Goal: Task Accomplishment & Management: Manage account settings

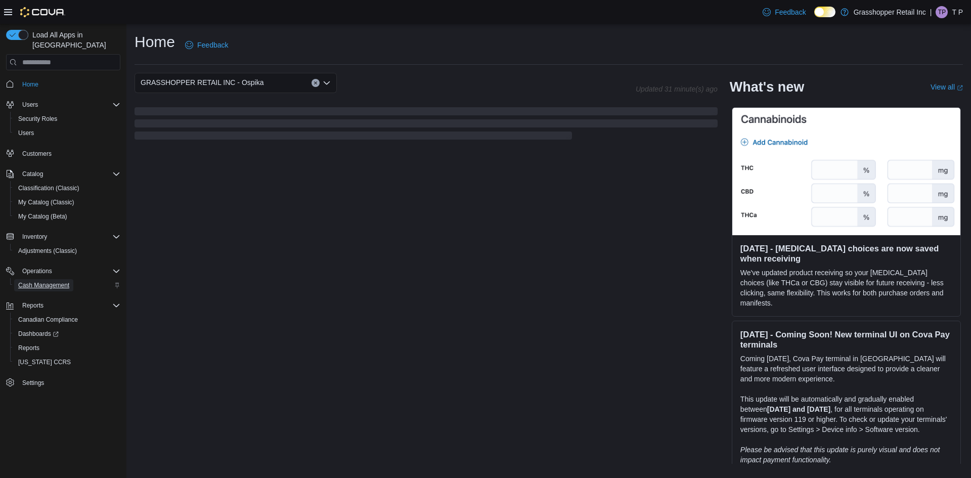
click at [39, 281] on span "Cash Management" at bounding box center [43, 285] width 51 height 8
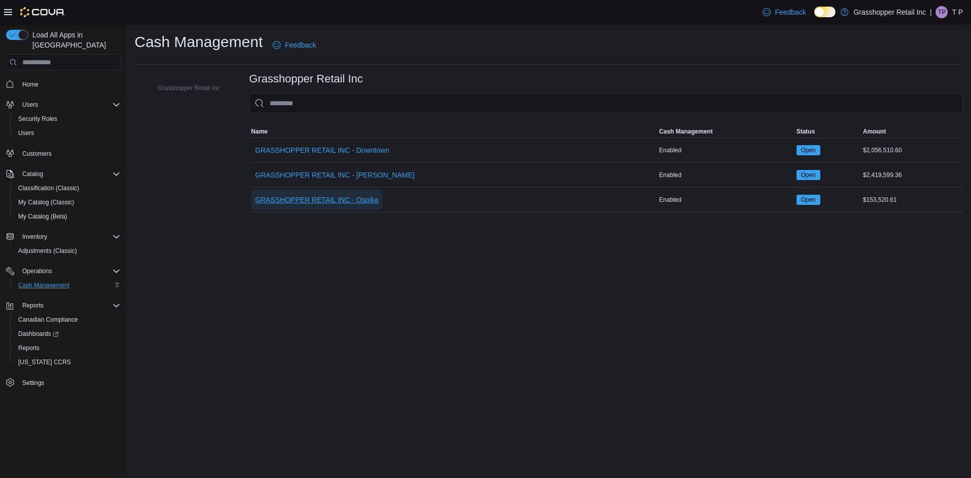
click at [274, 202] on span "GRASSHOPPER RETAIL INC - Ospika" at bounding box center [317, 200] width 123 height 10
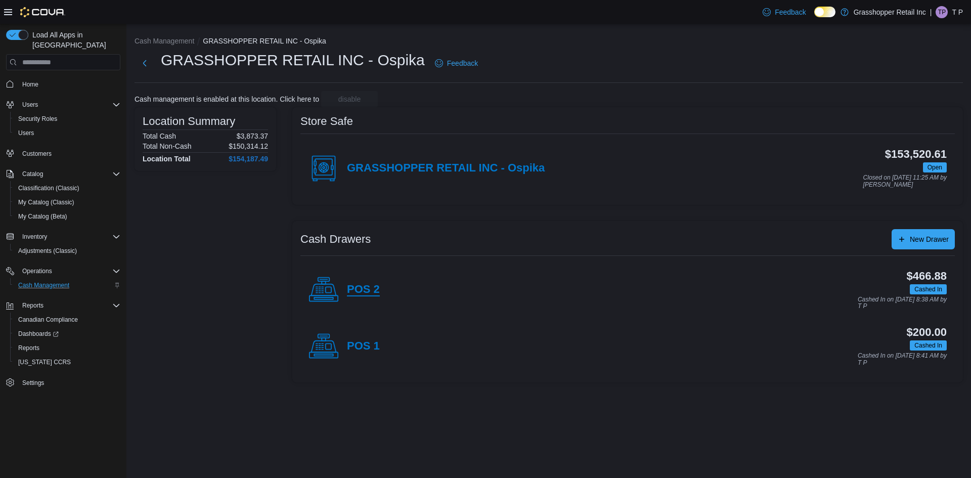
click at [367, 286] on h4 "POS 2" at bounding box center [363, 289] width 33 height 13
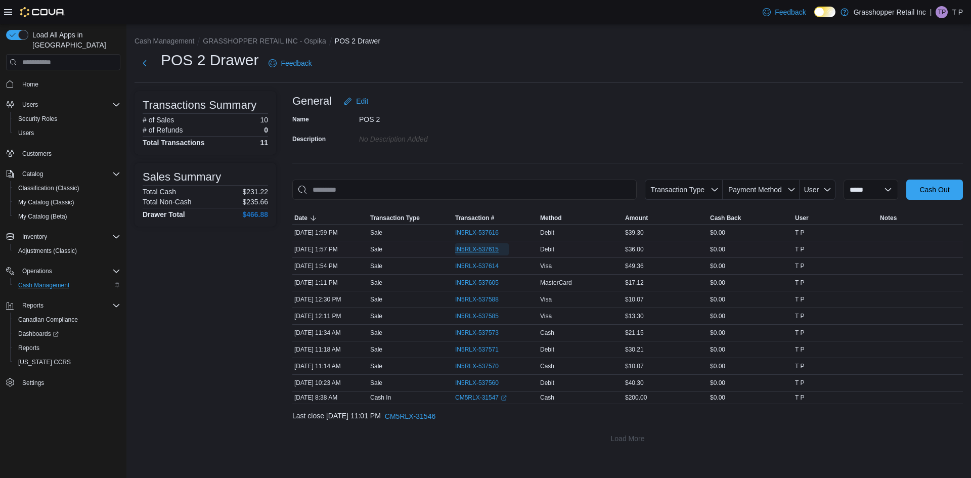
click at [474, 248] on span "IN5RLX-537615" at bounding box center [477, 249] width 44 height 8
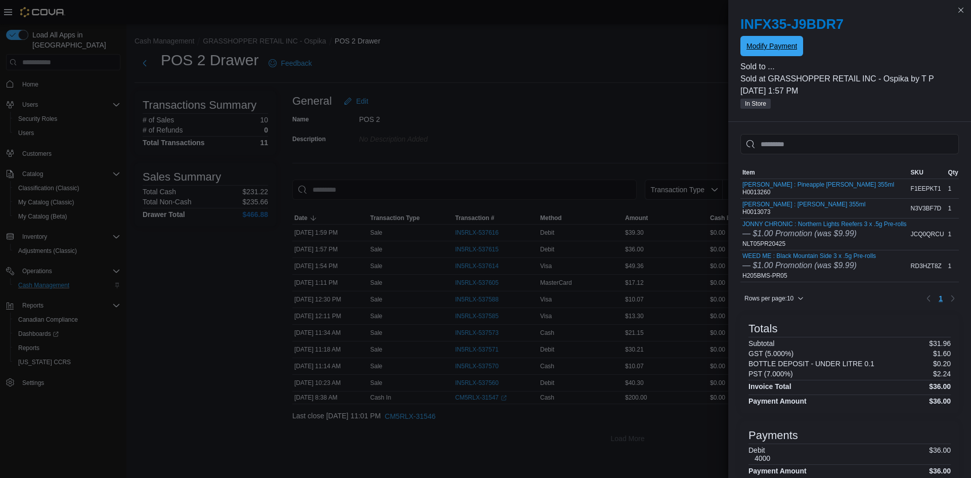
click at [790, 46] on span "Modify Payment" at bounding box center [772, 46] width 51 height 10
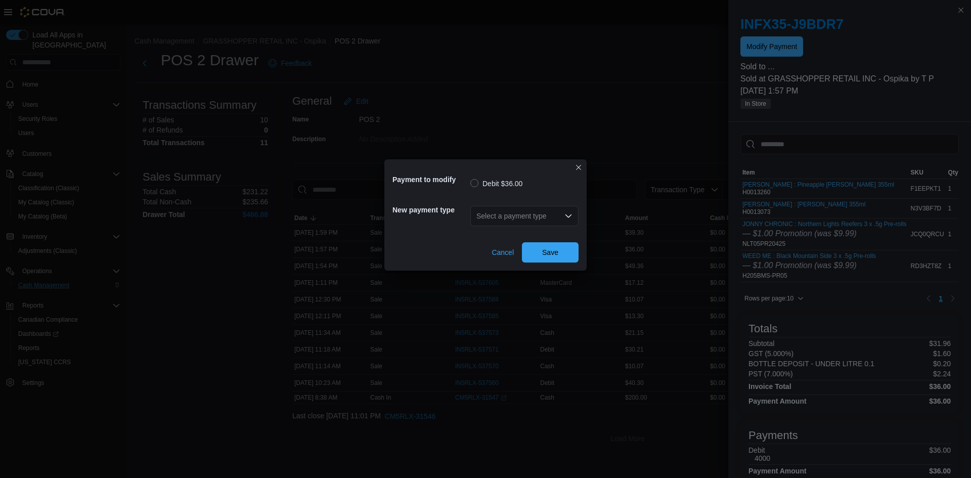
click at [563, 217] on div "Select a payment type" at bounding box center [525, 216] width 108 height 20
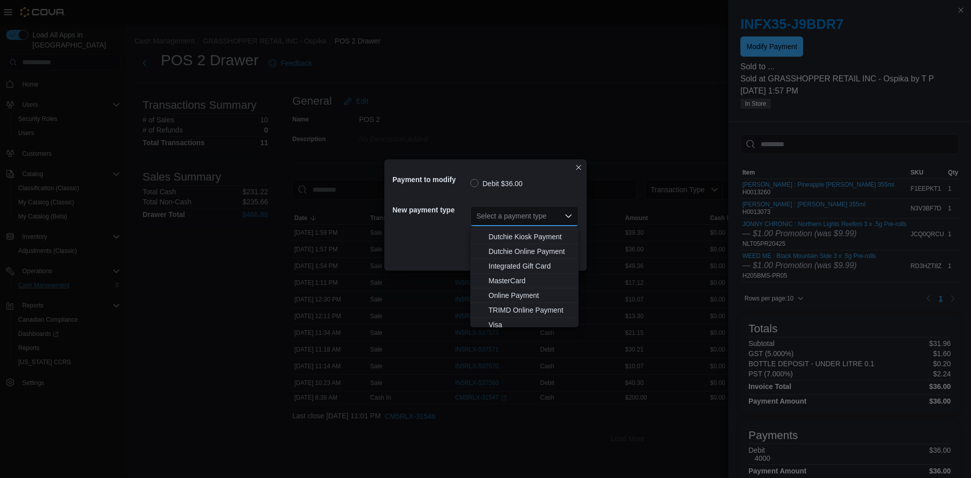
scroll to position [75, 0]
click at [522, 275] on span "MasterCard" at bounding box center [531, 276] width 84 height 10
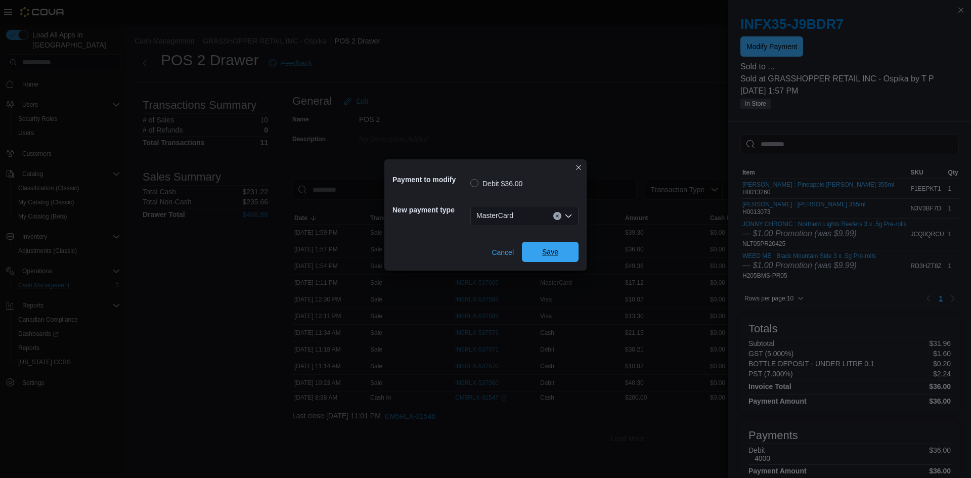
click at [545, 253] on span "Save" at bounding box center [550, 252] width 16 height 10
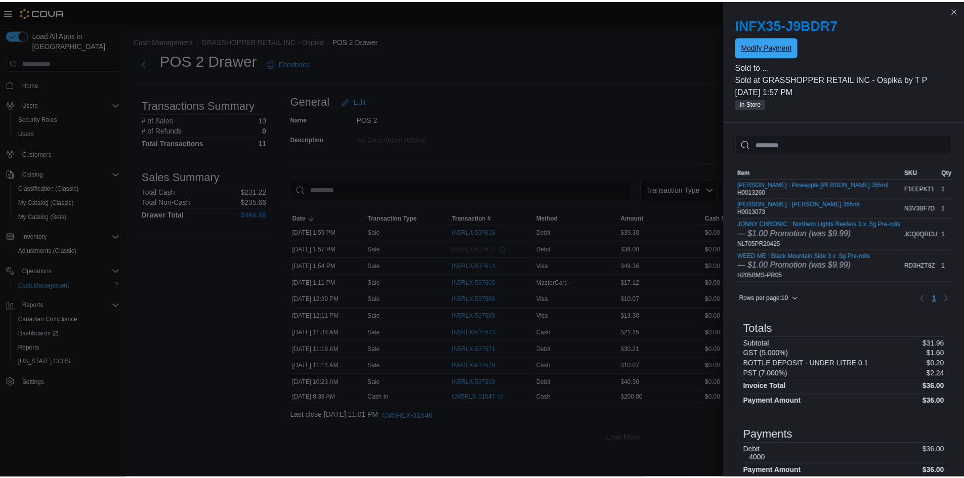
scroll to position [0, 0]
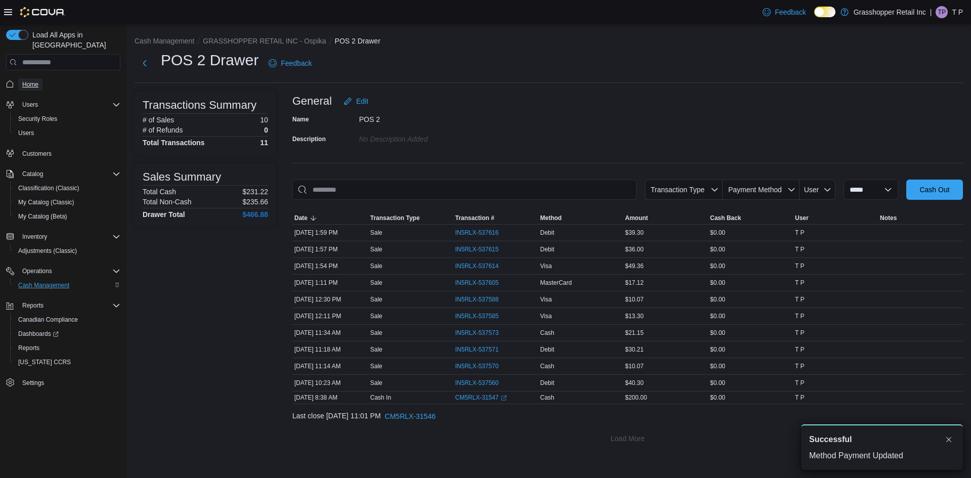
click at [33, 80] on span "Home" at bounding box center [30, 84] width 16 height 8
